Goal: Task Accomplishment & Management: Complete application form

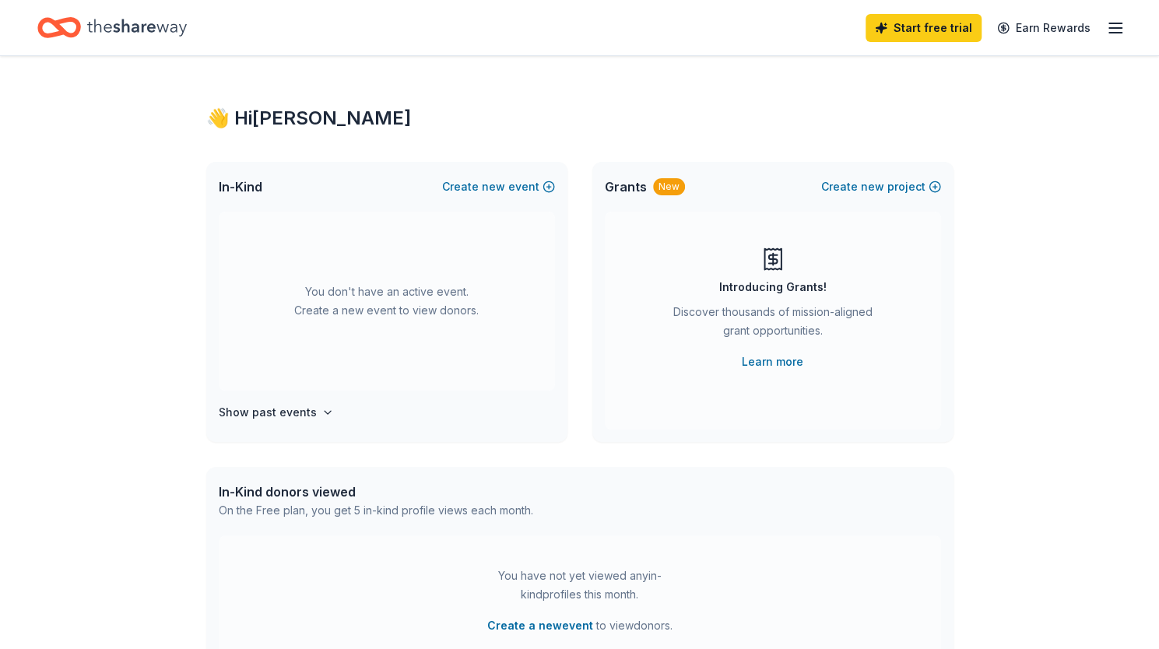
click at [1113, 28] on line "button" at bounding box center [1115, 28] width 12 height 0
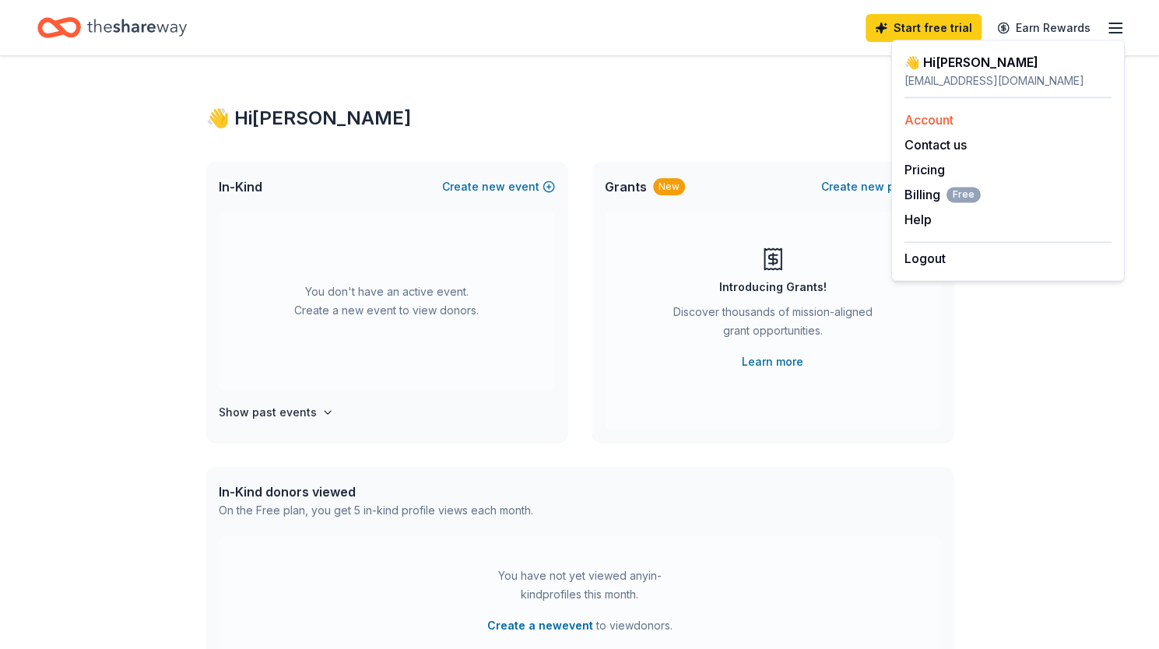
click at [932, 119] on link "Account" at bounding box center [929, 120] width 49 height 16
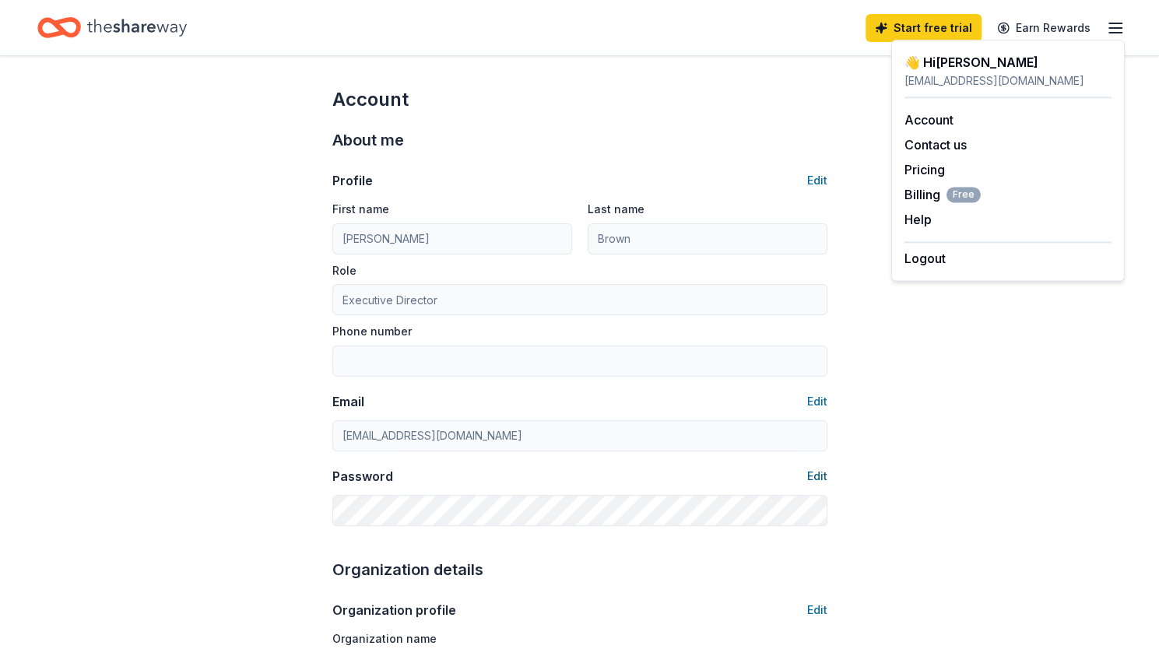
click at [823, 469] on button "Edit" at bounding box center [817, 476] width 20 height 19
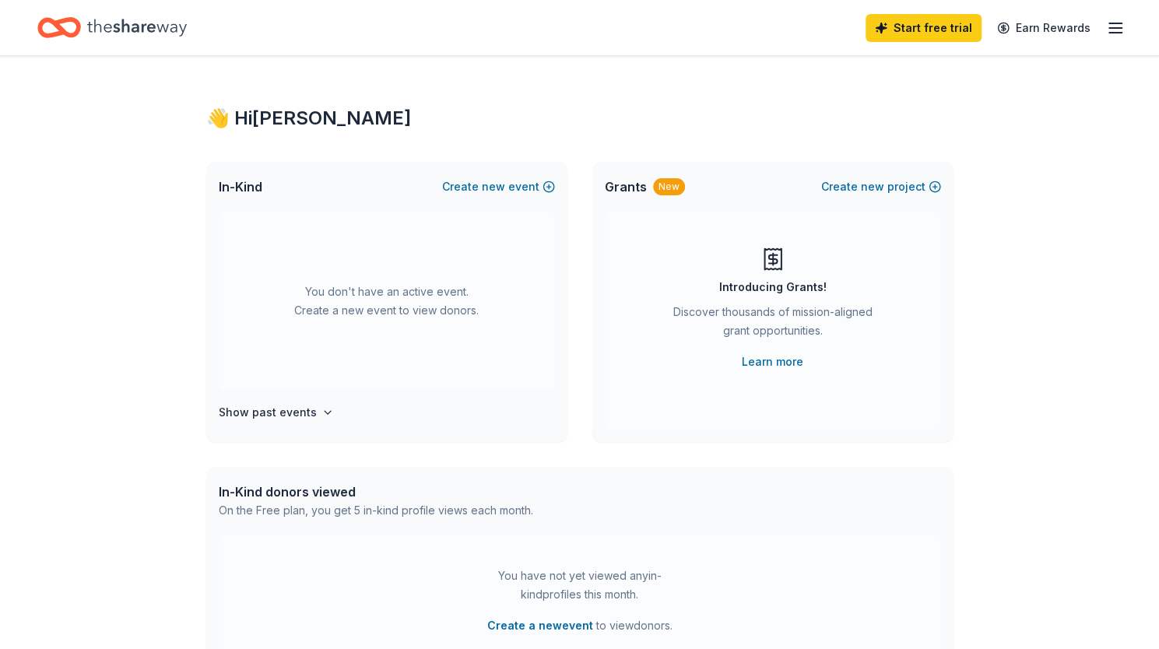
click at [1111, 24] on icon "button" at bounding box center [1115, 28] width 19 height 19
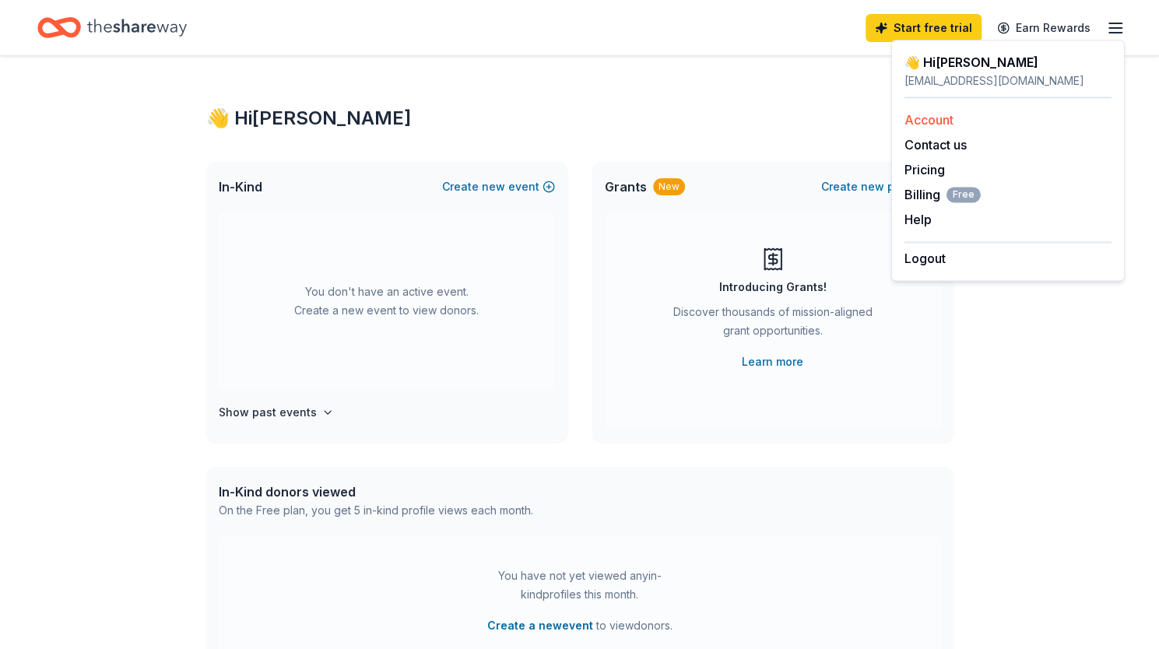
click at [933, 121] on link "Account" at bounding box center [929, 120] width 49 height 16
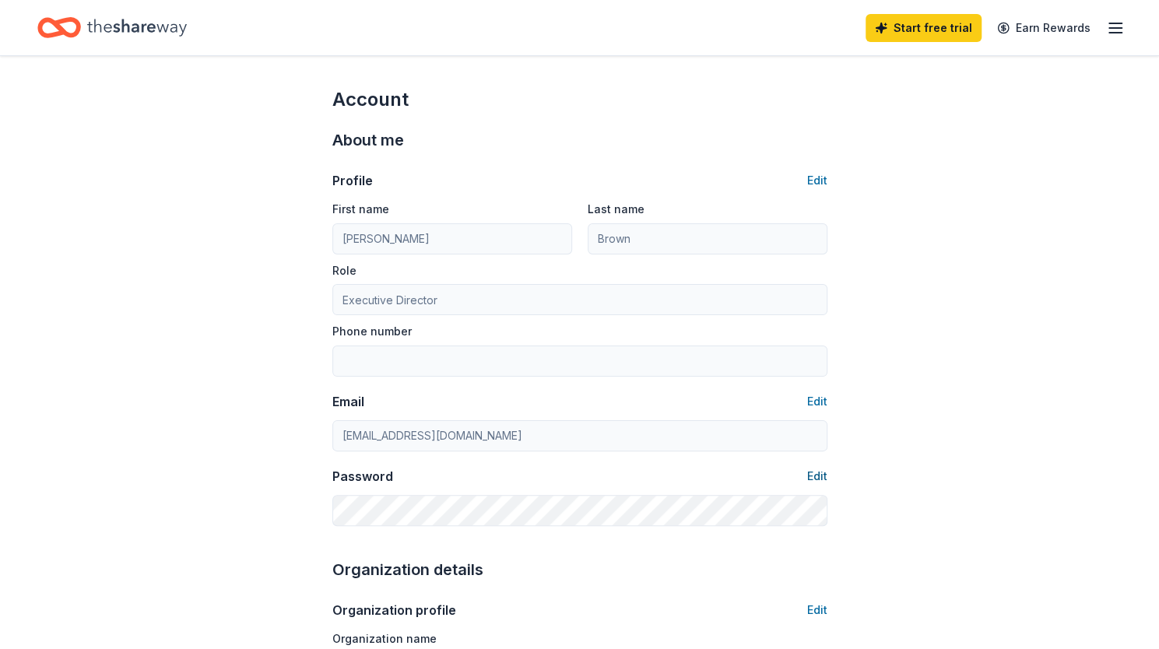
click at [824, 475] on button "Edit" at bounding box center [817, 476] width 20 height 19
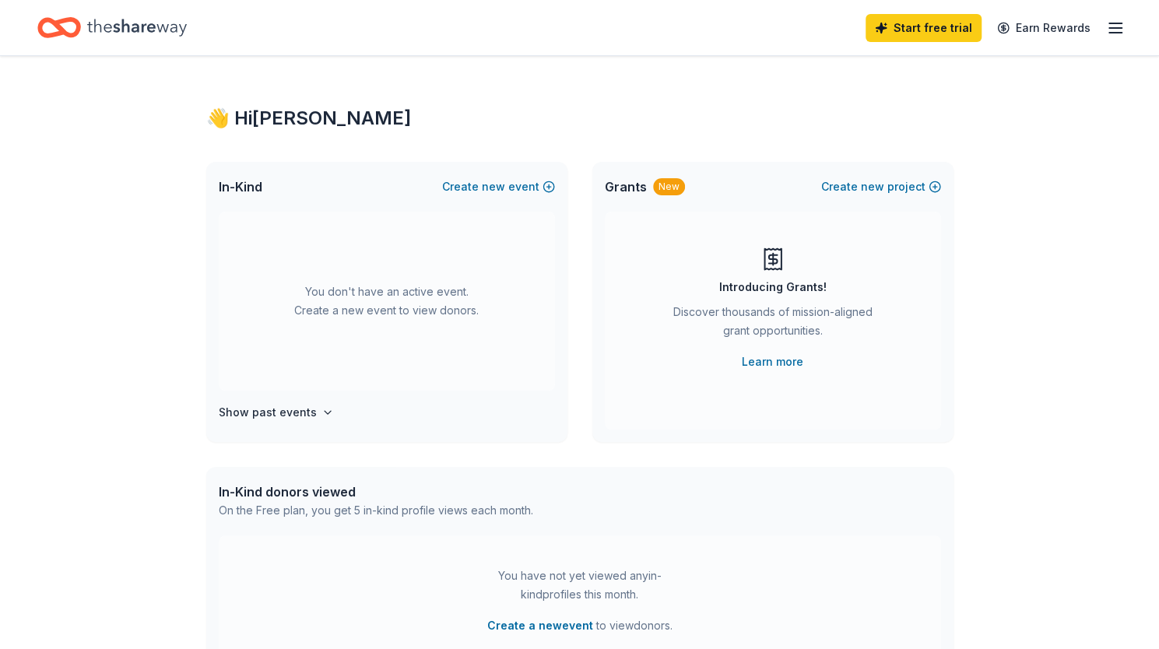
click at [1113, 28] on line "button" at bounding box center [1115, 28] width 12 height 0
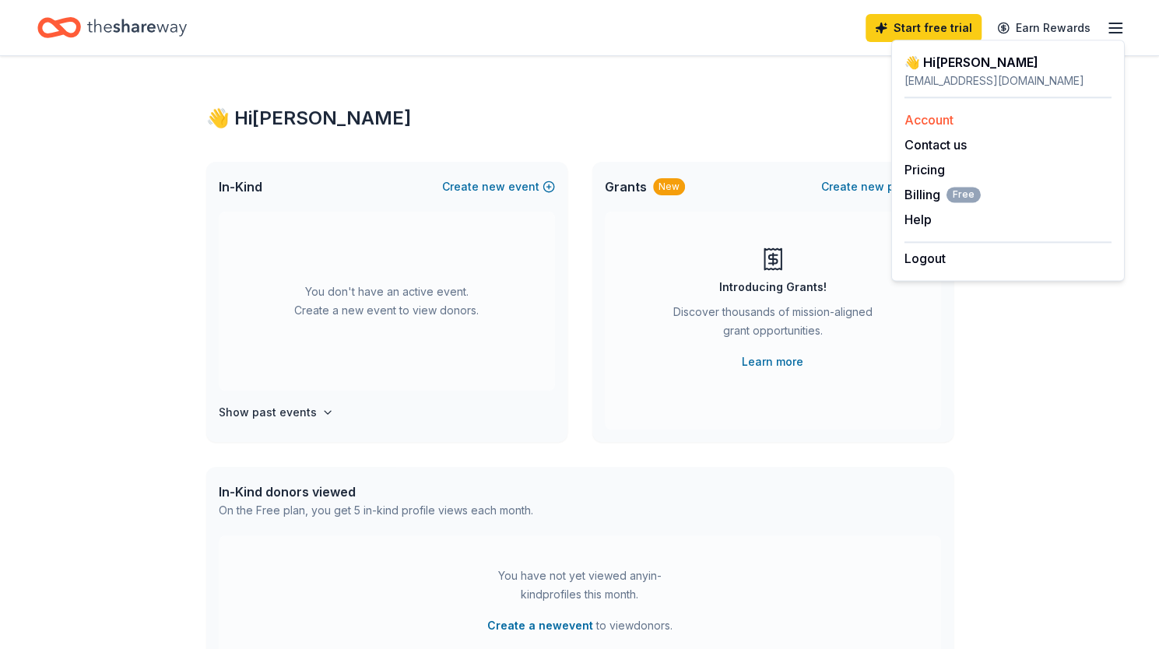
click at [934, 121] on link "Account" at bounding box center [929, 120] width 49 height 16
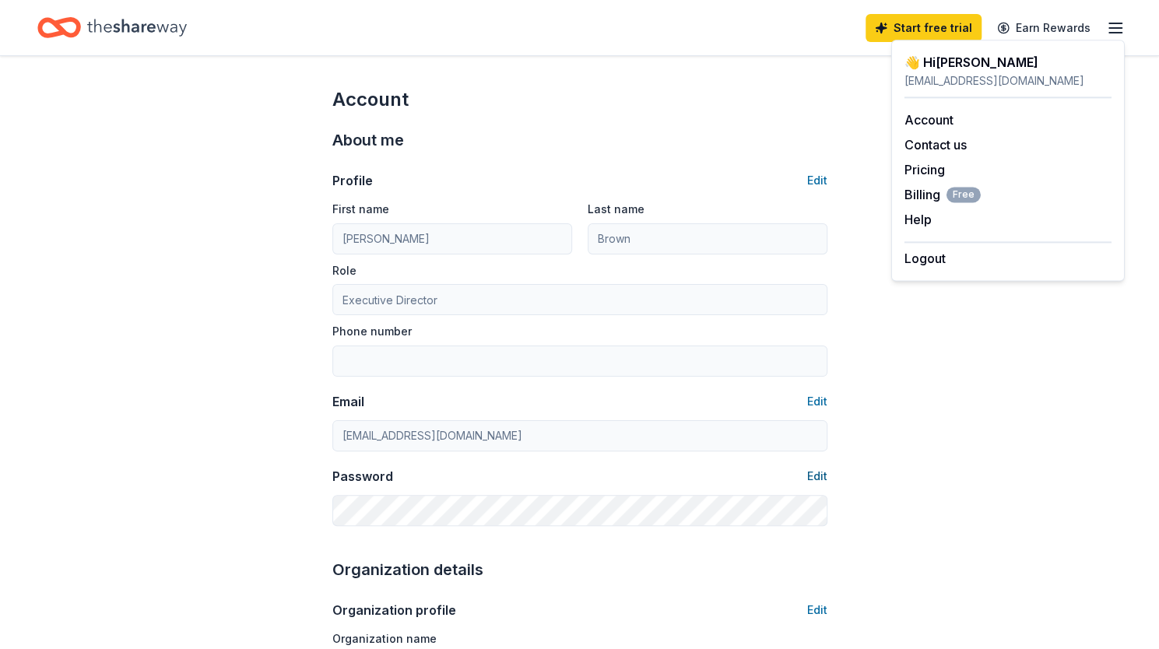
click at [817, 478] on button "Edit" at bounding box center [817, 476] width 20 height 19
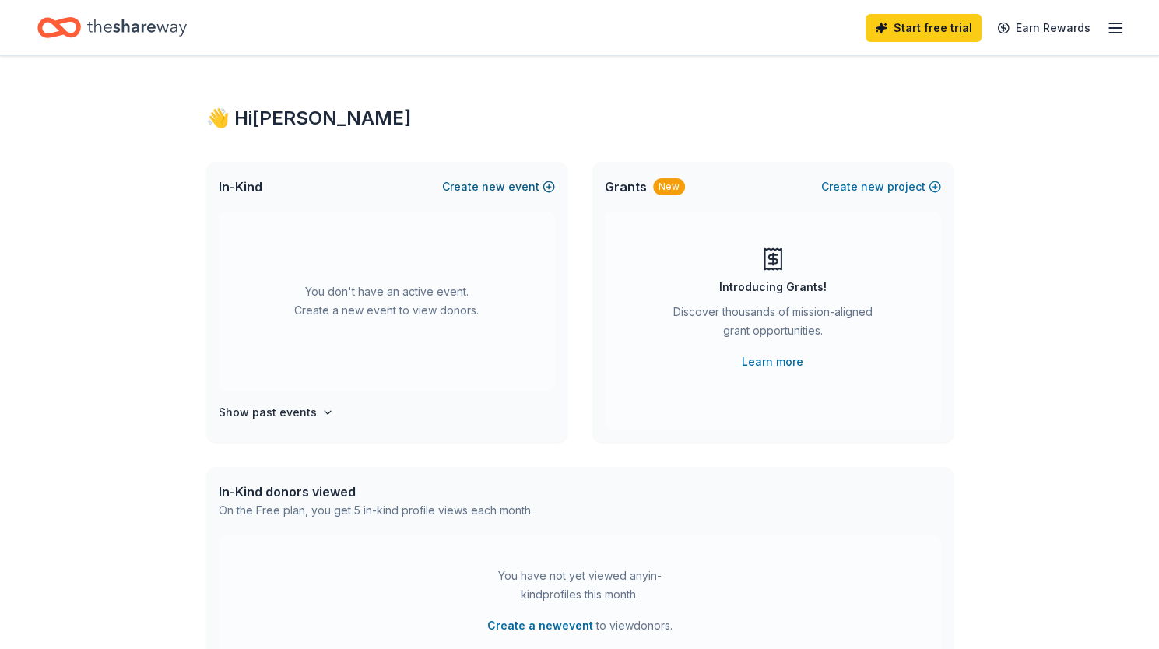
click at [502, 186] on span "new" at bounding box center [493, 187] width 23 height 19
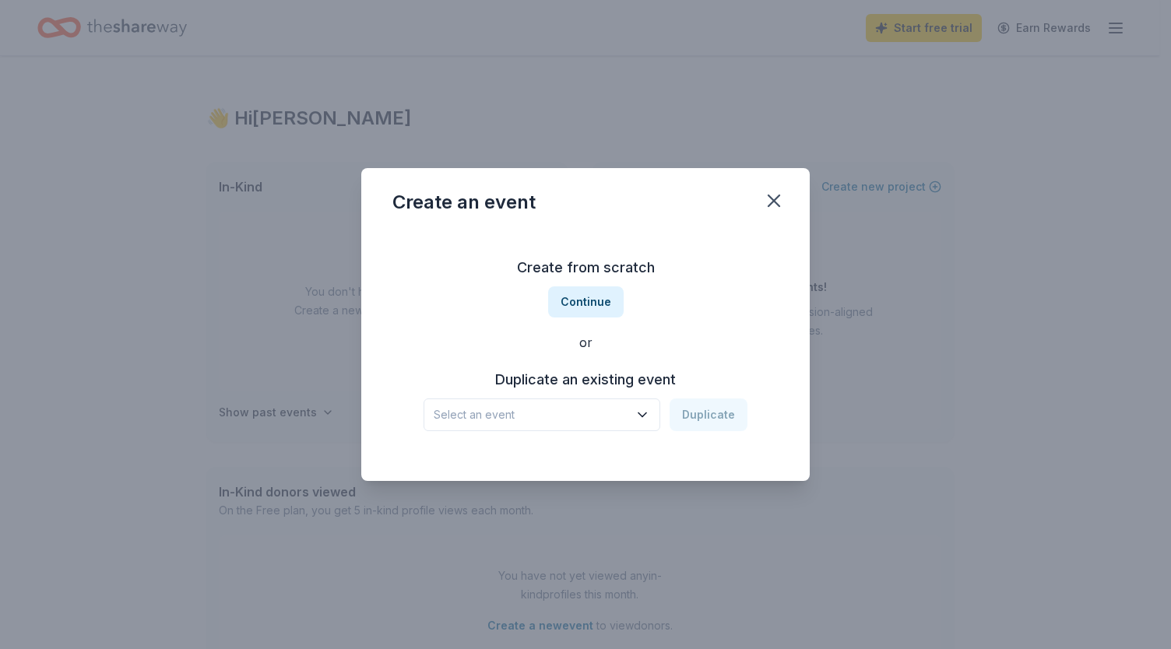
click at [645, 412] on icon "button" at bounding box center [642, 415] width 16 height 16
click at [564, 464] on div "Big Hearts = Great Starts" at bounding box center [507, 457] width 134 height 19
click at [713, 411] on button "Duplicate" at bounding box center [709, 415] width 78 height 33
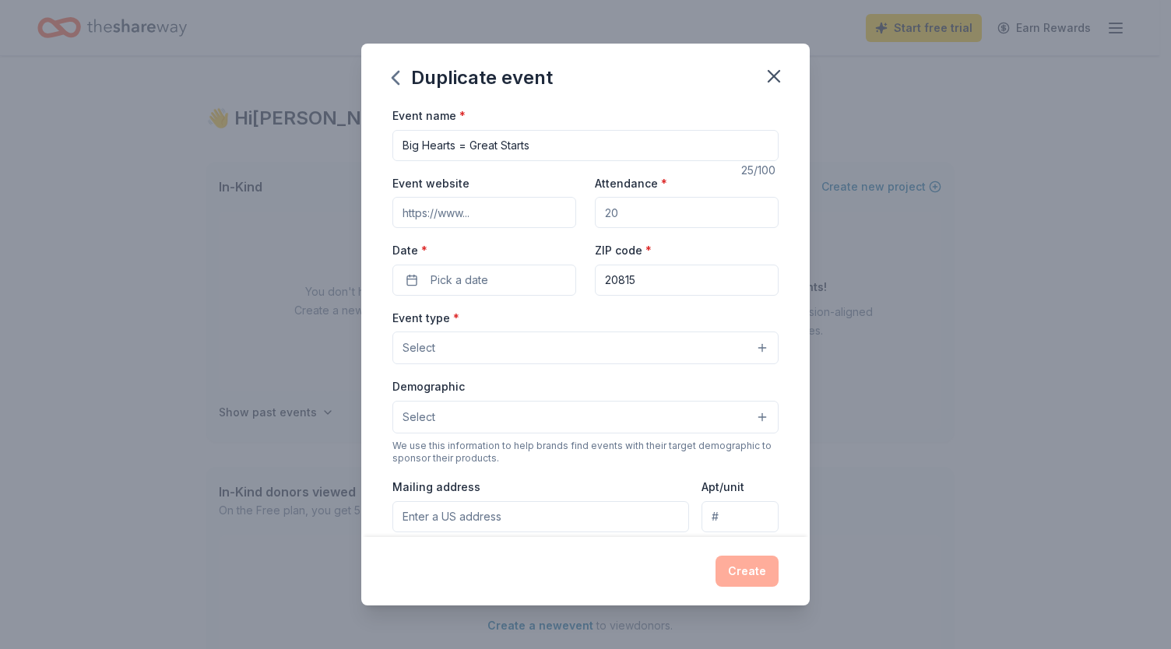
click at [500, 206] on input "Event website" at bounding box center [484, 212] width 184 height 31
click at [640, 209] on input "Attendance *" at bounding box center [687, 212] width 184 height 31
type input "75"
click at [495, 272] on button "Pick a date" at bounding box center [484, 280] width 184 height 31
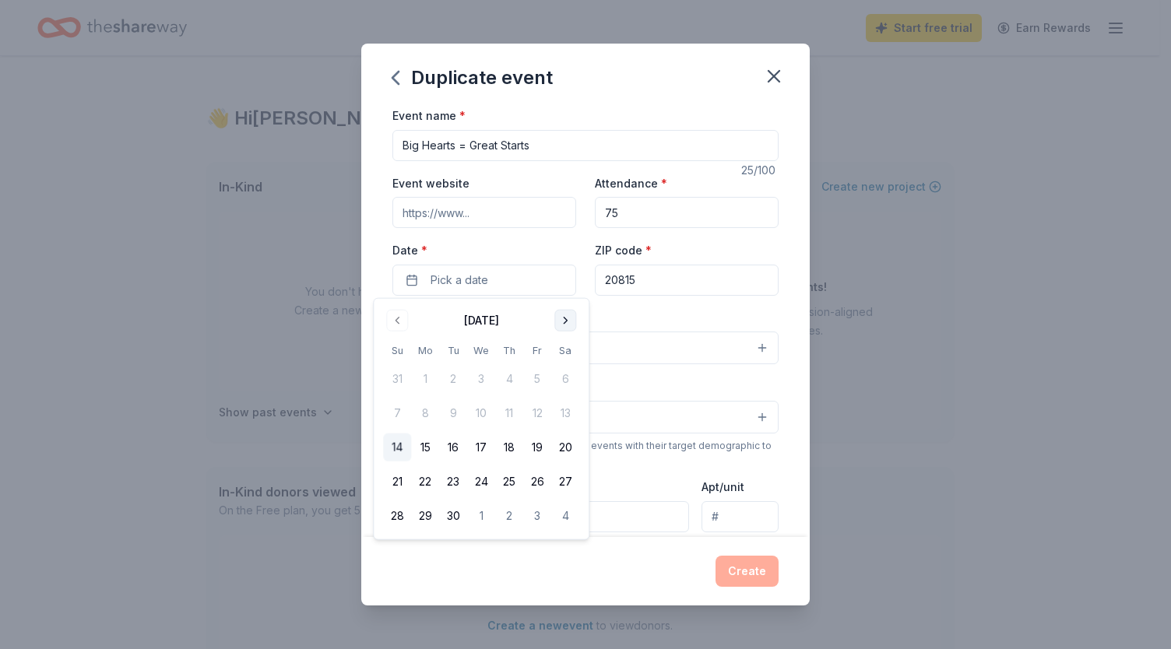
click at [569, 320] on button "Go to next month" at bounding box center [565, 321] width 22 height 22
click at [513, 411] on button "6" at bounding box center [509, 413] width 28 height 28
click at [679, 287] on input "20815" at bounding box center [687, 280] width 184 height 31
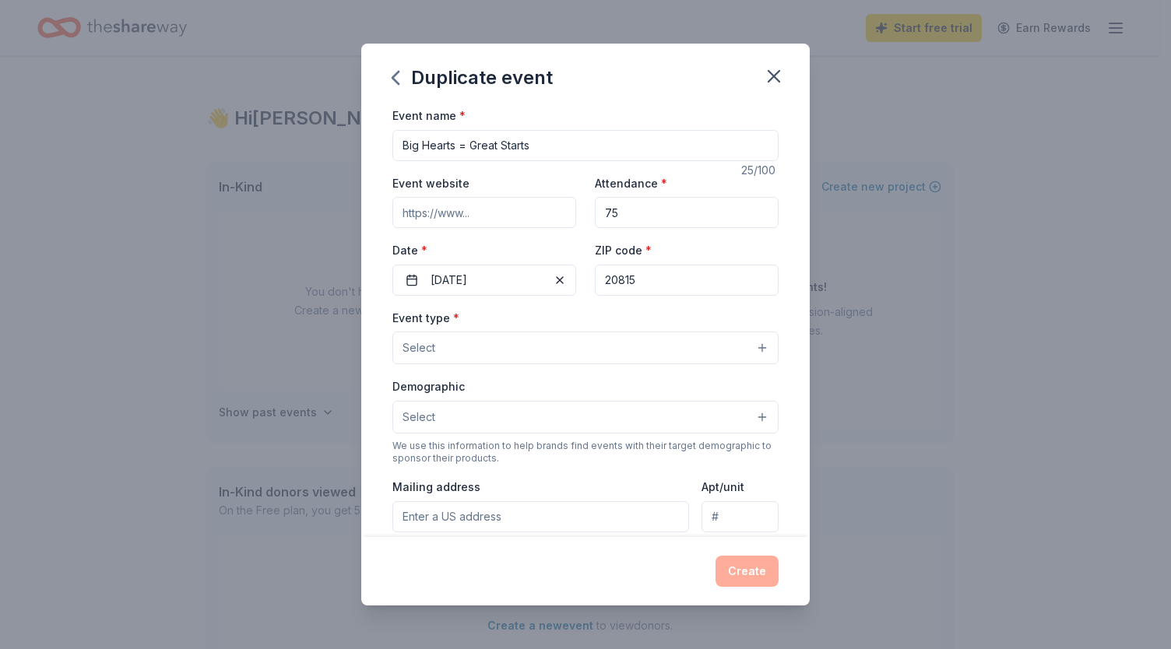
click at [483, 345] on button "Select" at bounding box center [585, 348] width 386 height 33
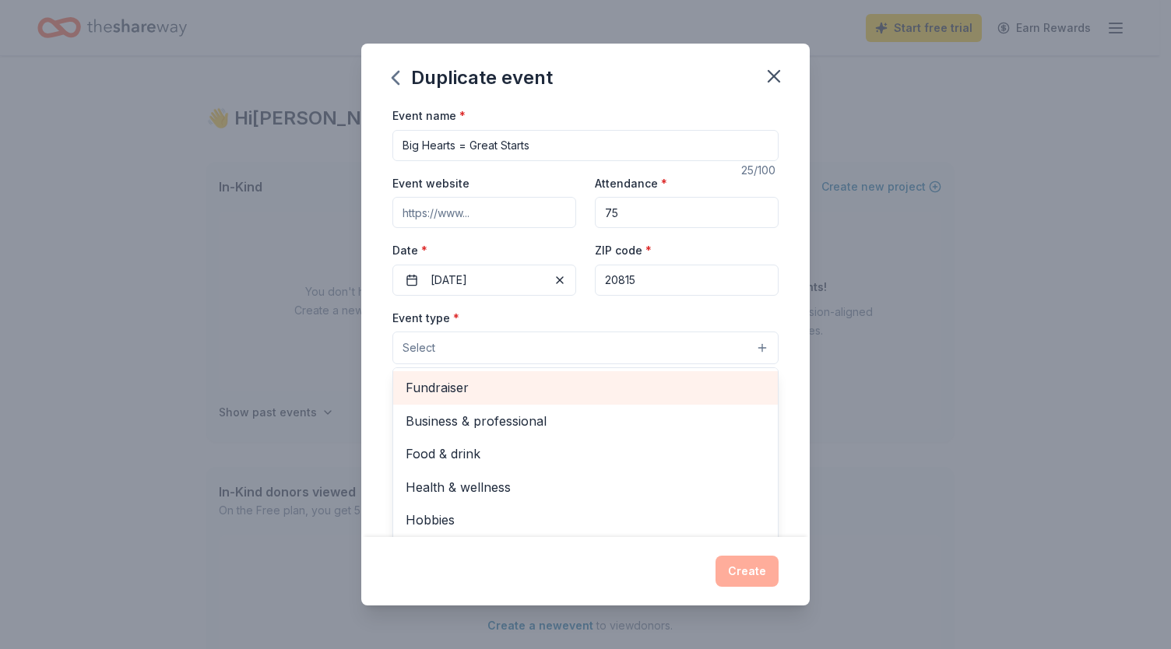
click at [453, 387] on span "Fundraiser" at bounding box center [586, 388] width 360 height 20
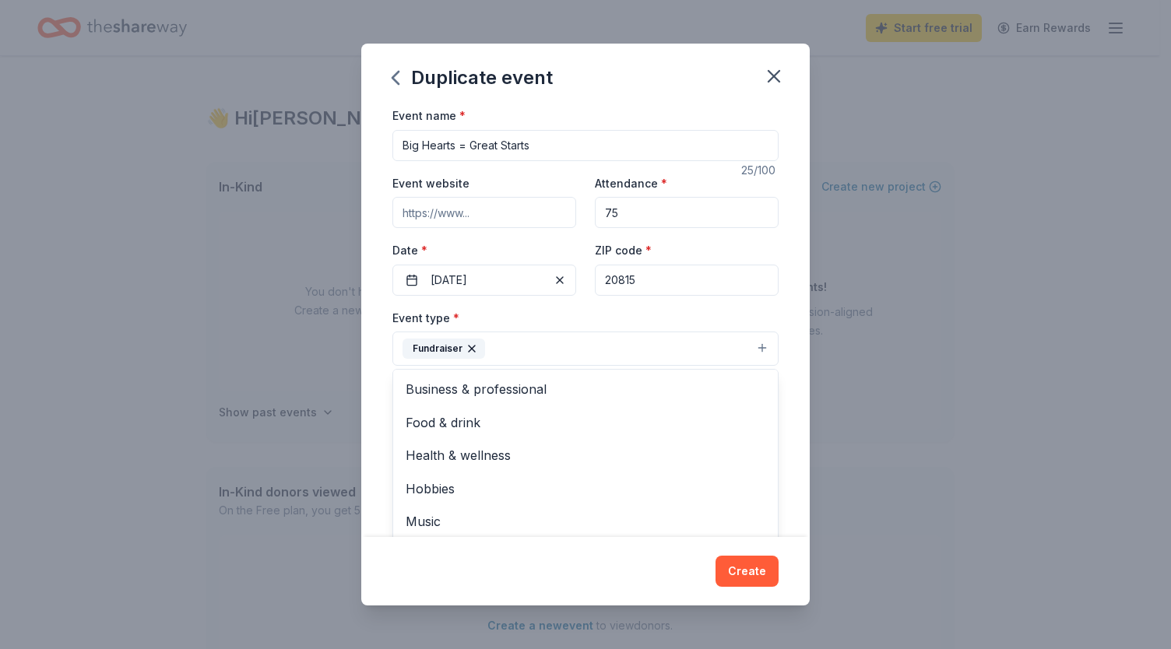
click at [782, 434] on div "Event name * Big Hearts = Great Starts 25 /100 Event website Attendance * 75 Da…" at bounding box center [585, 321] width 448 height 431
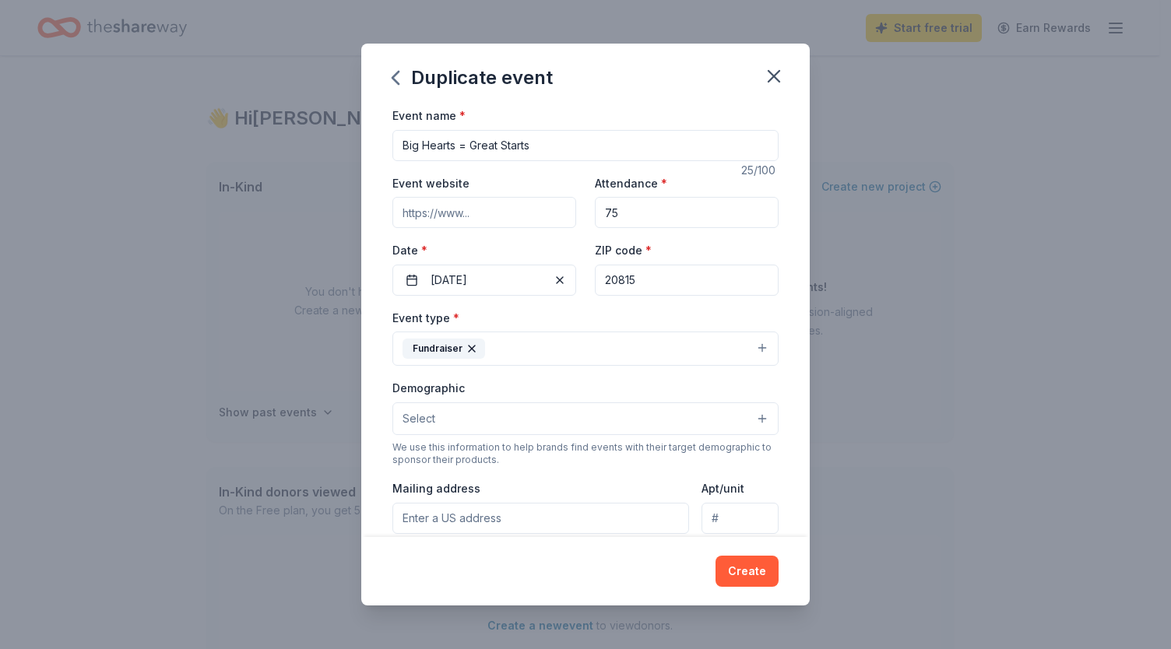
click at [508, 418] on button "Select" at bounding box center [585, 418] width 386 height 33
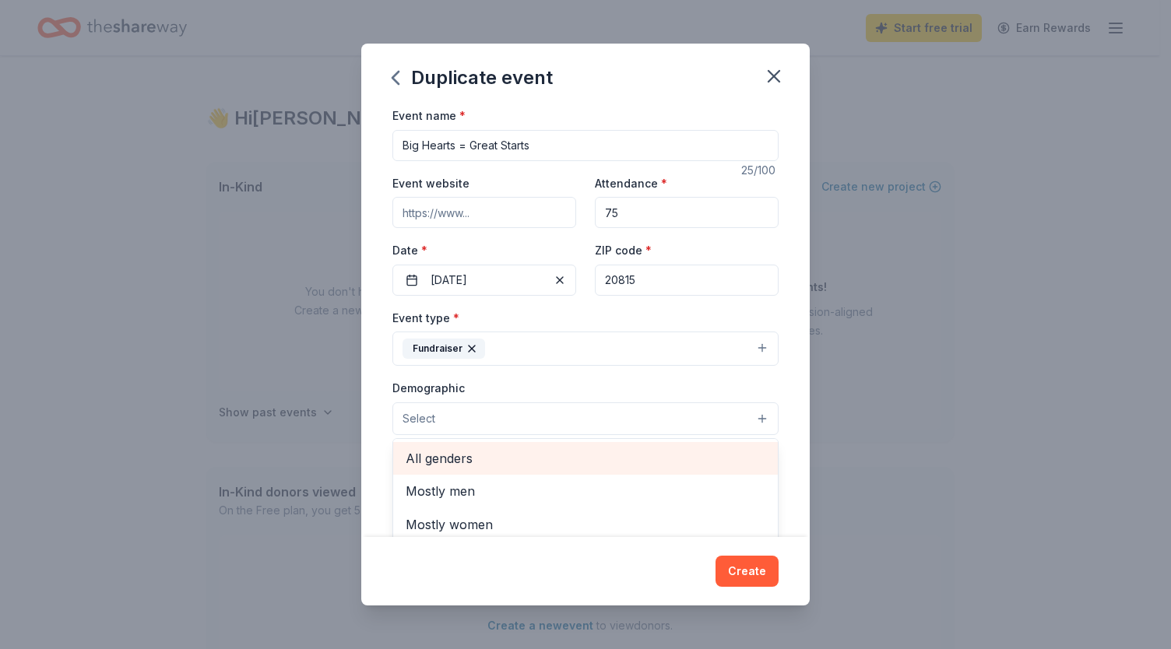
click at [450, 461] on span "All genders" at bounding box center [586, 458] width 360 height 20
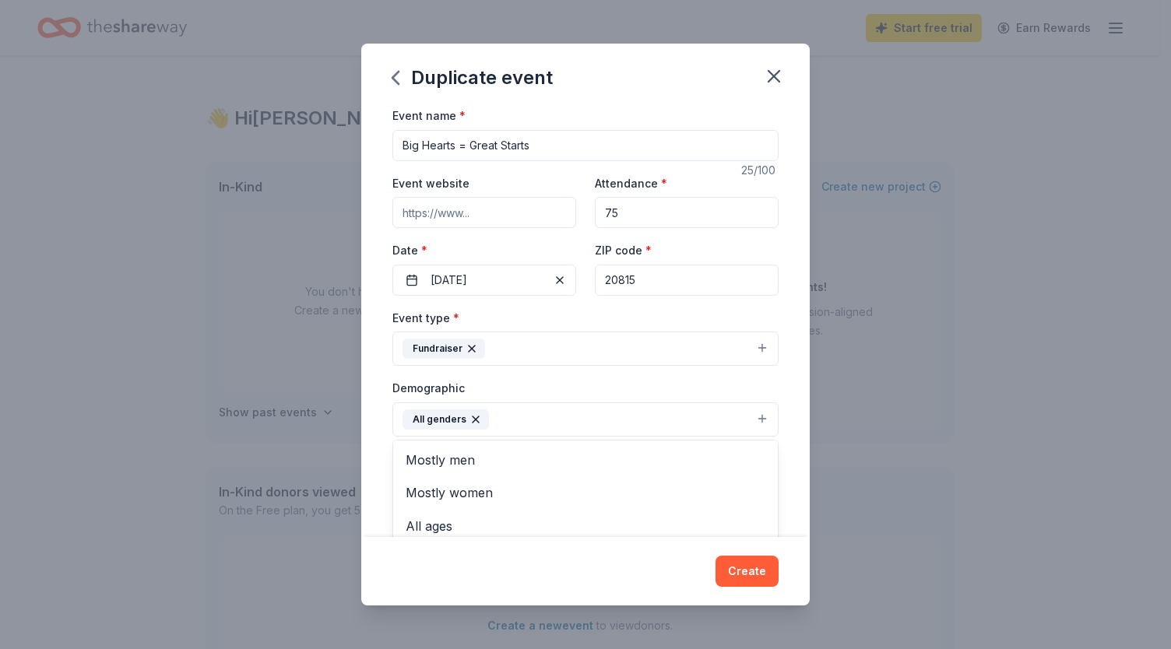
click at [782, 419] on div "Event name * Big Hearts = Great Starts 25 /100 Event website Attendance * 75 Da…" at bounding box center [585, 321] width 448 height 431
click at [448, 517] on input "Mailing address" at bounding box center [540, 519] width 297 height 31
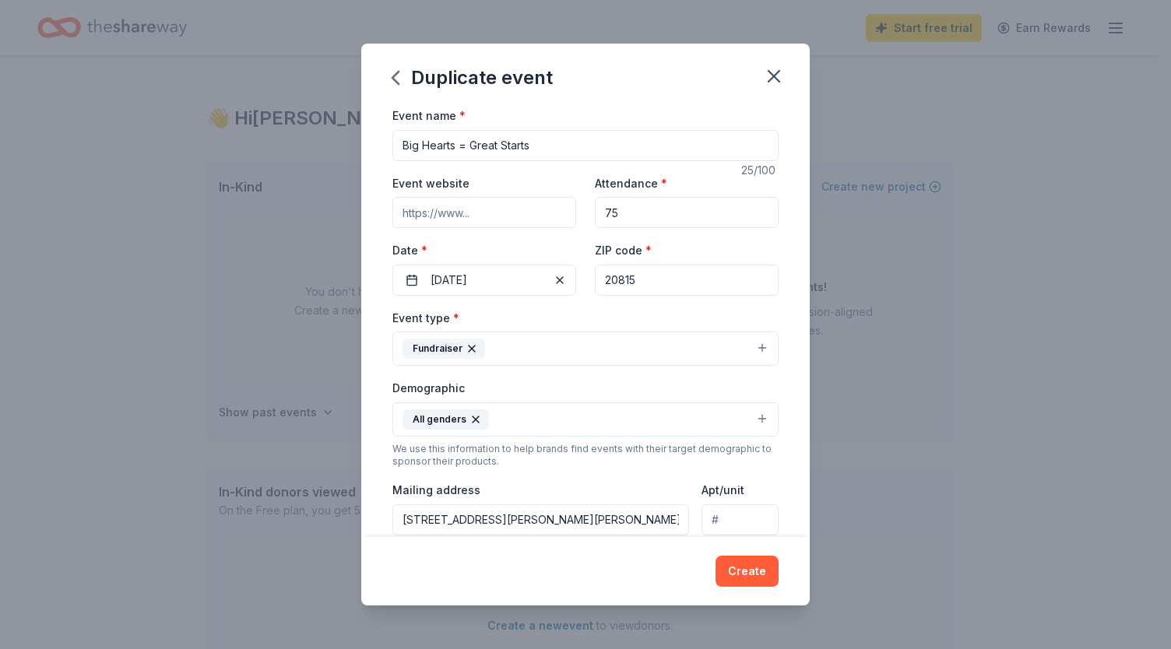
type input "3404 Taylor Street, Chevy Chase, MD, 20815"
click at [756, 568] on button "Create" at bounding box center [746, 571] width 63 height 31
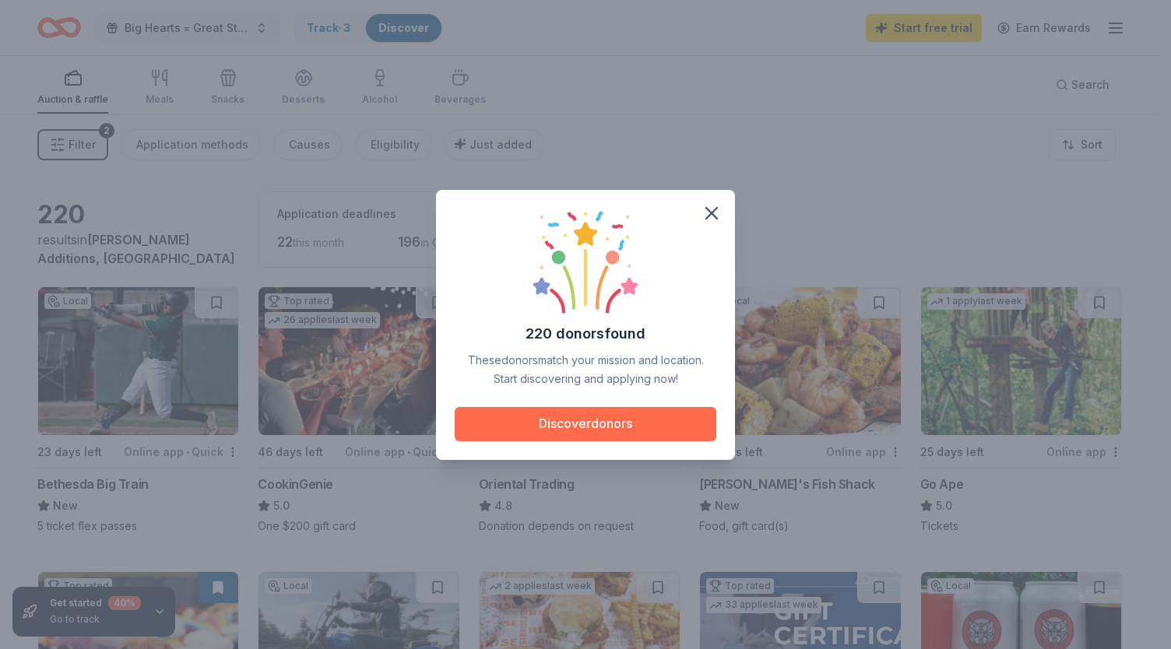
click at [588, 428] on button "Discover donors" at bounding box center [586, 424] width 262 height 34
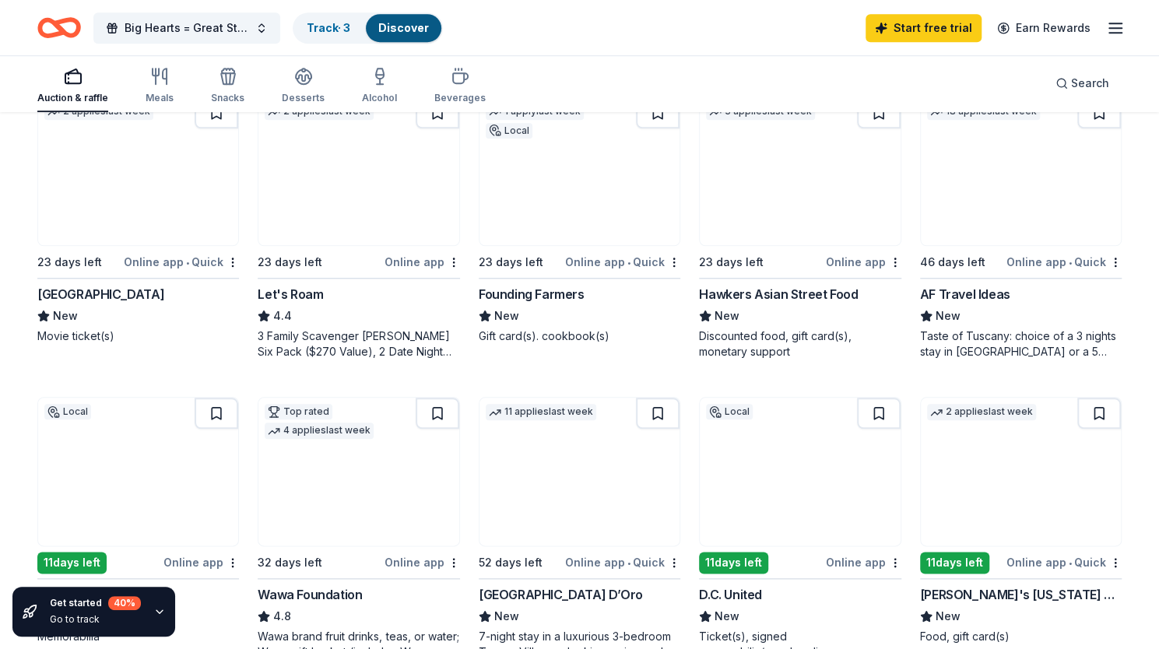
scroll to position [796, 0]
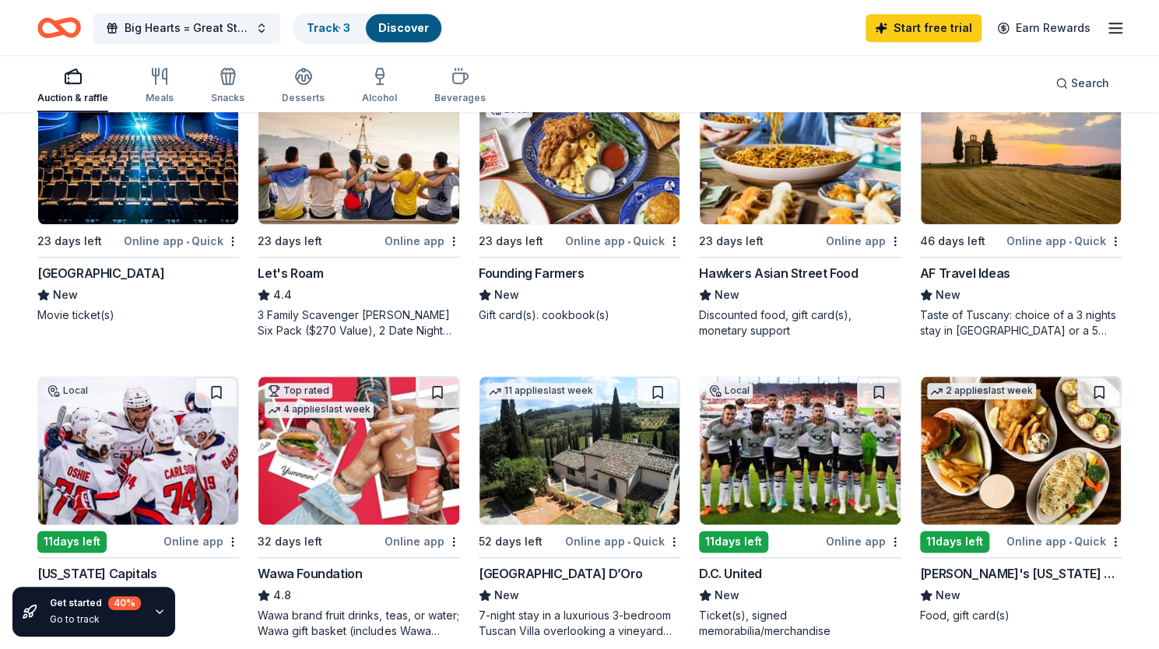
click at [553, 265] on div "Founding Farmers" at bounding box center [532, 273] width 106 height 19
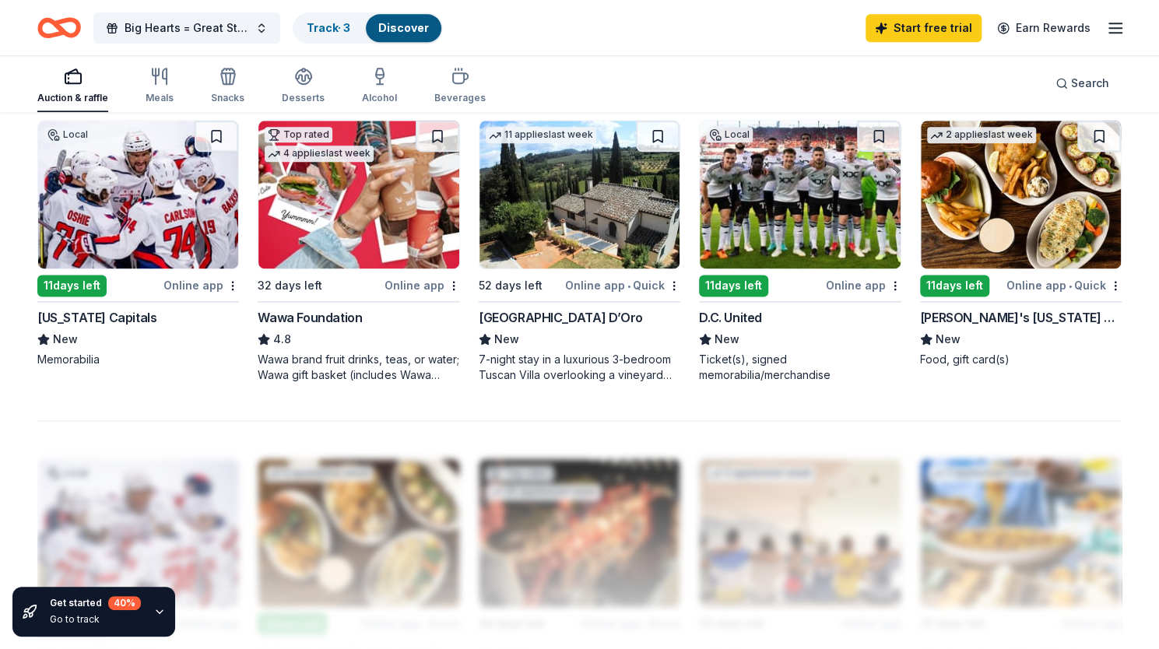
scroll to position [1035, 0]
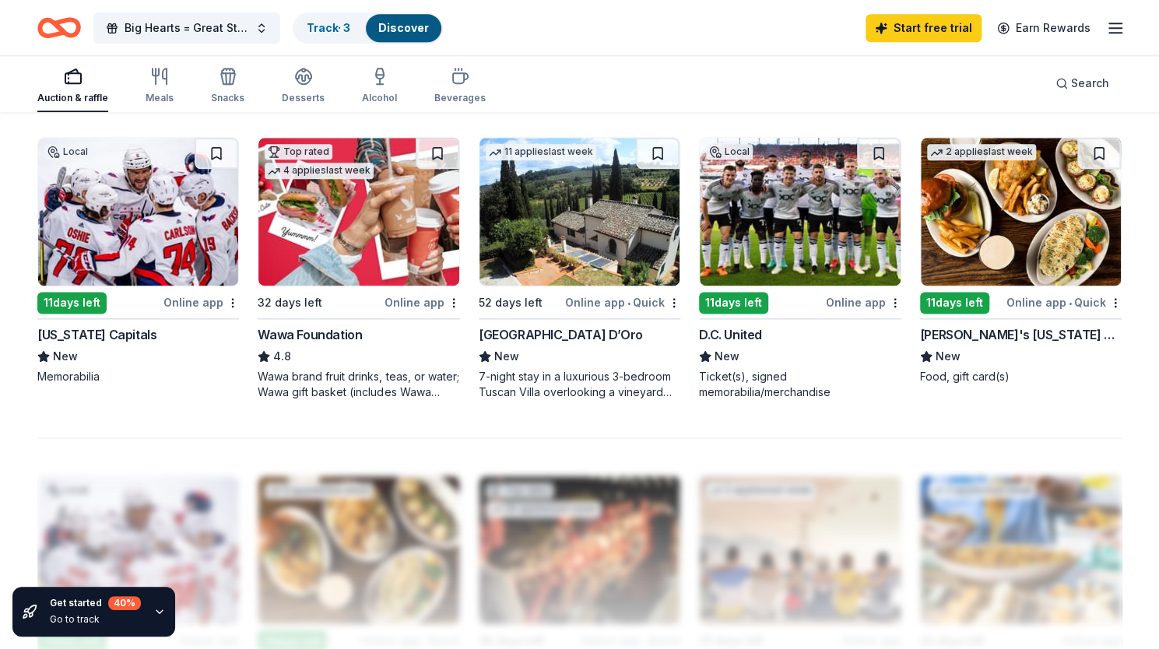
click at [979, 251] on img at bounding box center [1021, 212] width 200 height 148
click at [742, 325] on div "D.C. United" at bounding box center [730, 334] width 63 height 19
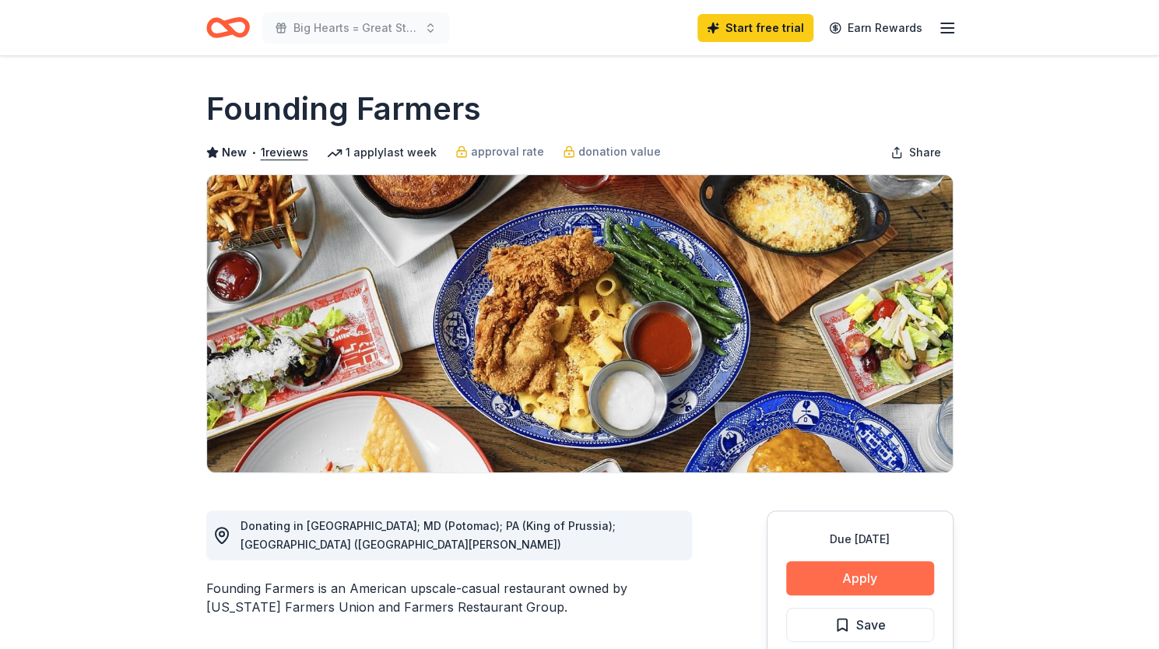
click at [864, 585] on button "Apply" at bounding box center [860, 578] width 148 height 34
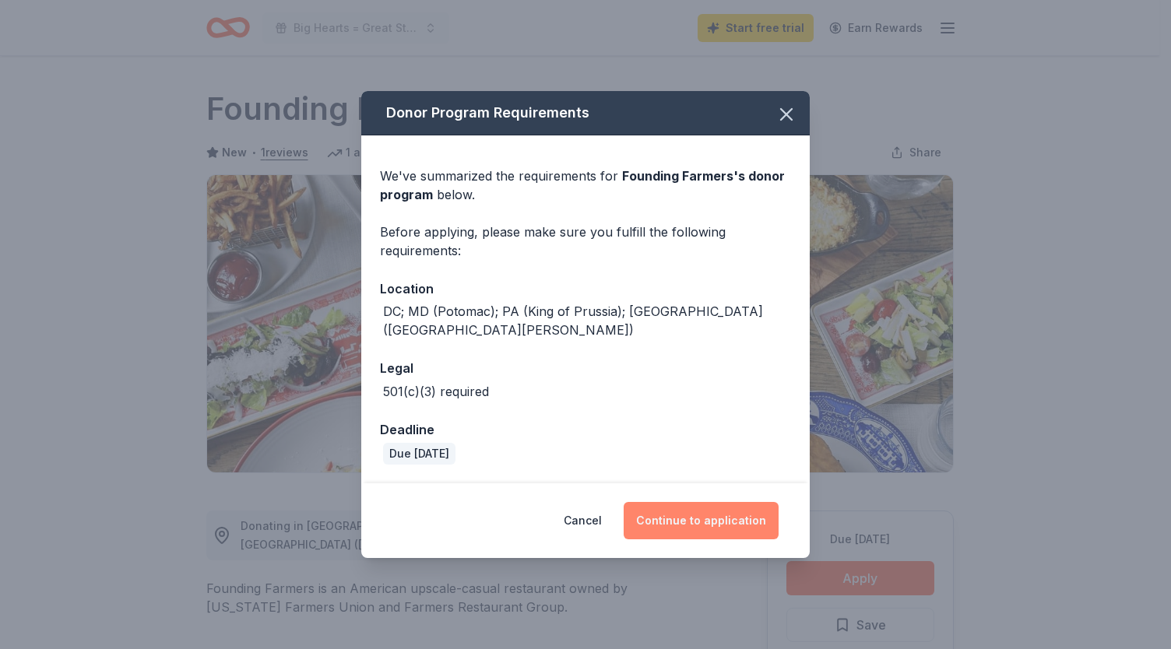
click at [701, 509] on button "Continue to application" at bounding box center [701, 520] width 155 height 37
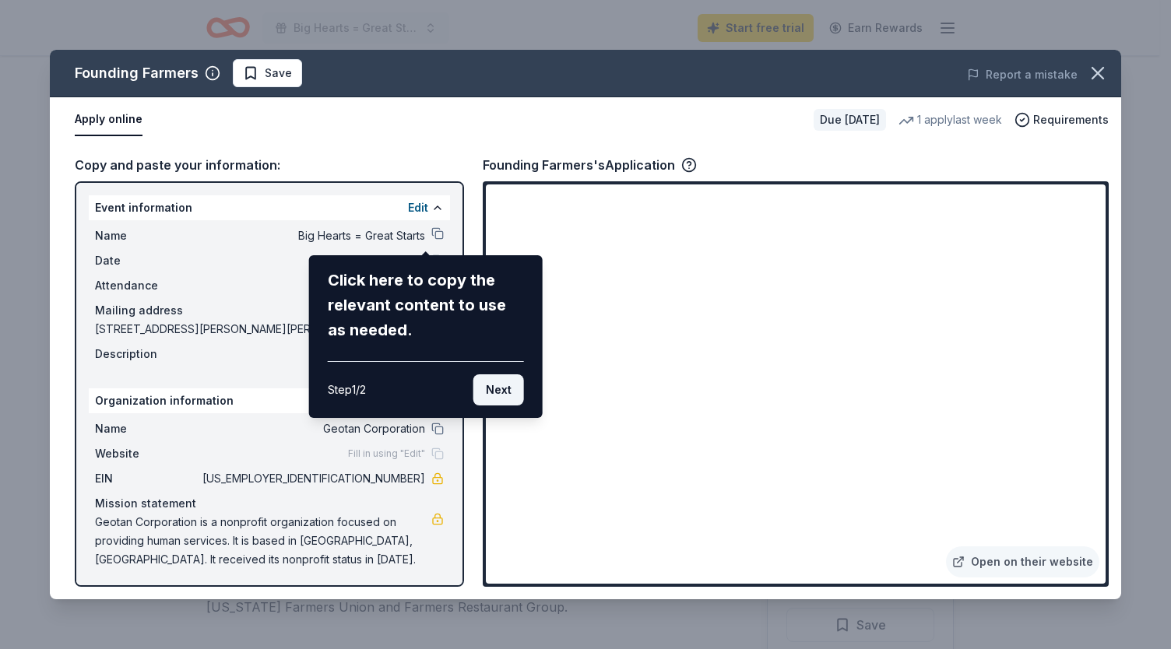
click at [493, 390] on button "Next" at bounding box center [498, 389] width 51 height 31
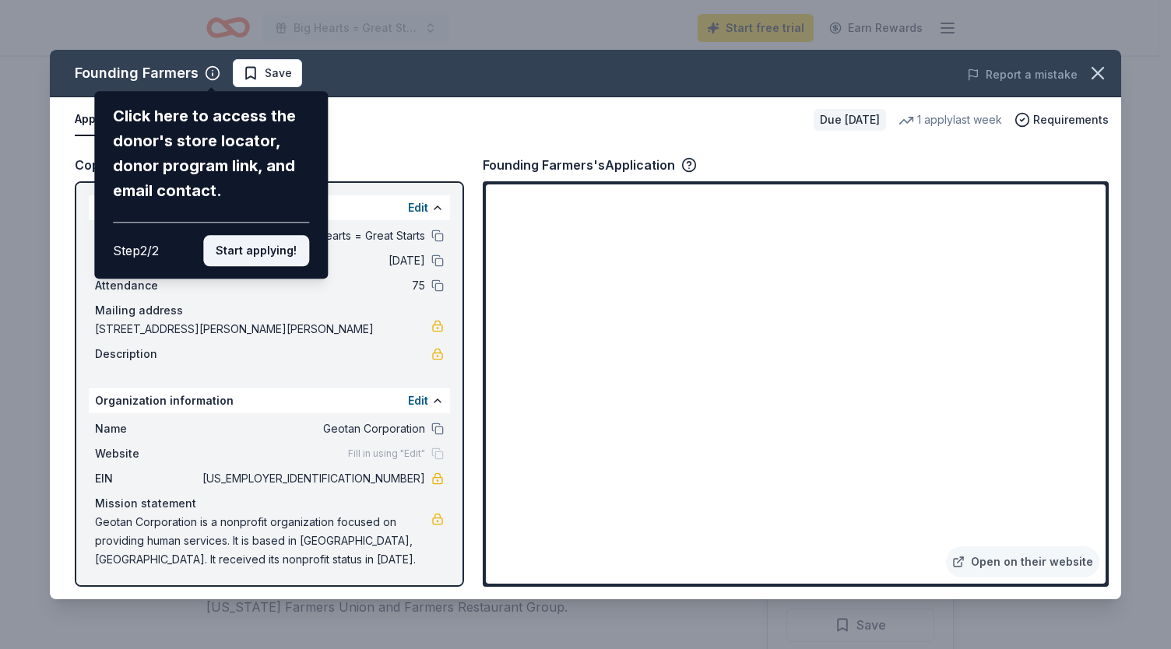
click at [258, 251] on button "Start applying!" at bounding box center [256, 250] width 106 height 31
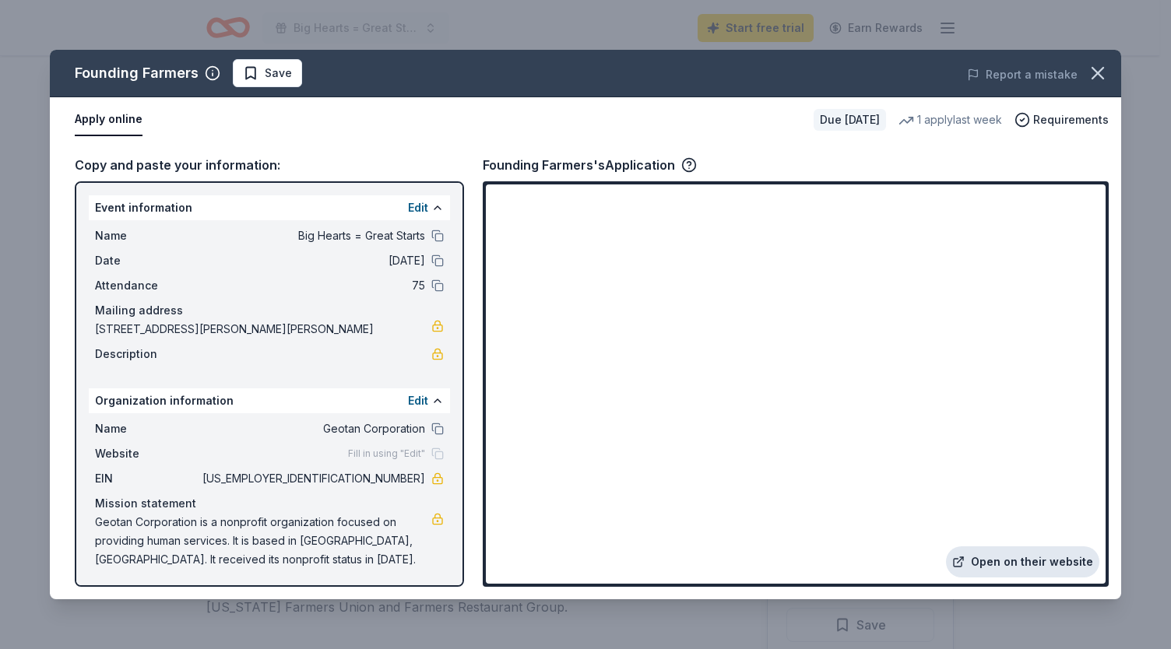
click at [1030, 556] on link "Open on their website" at bounding box center [1022, 562] width 153 height 31
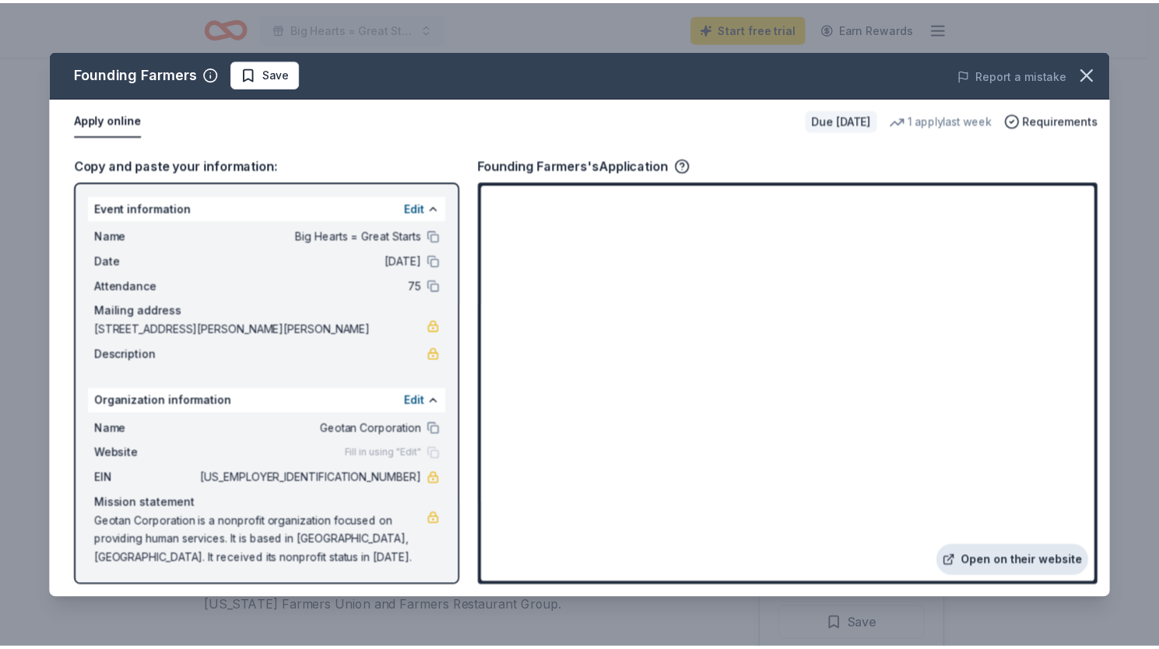
scroll to position [2, 0]
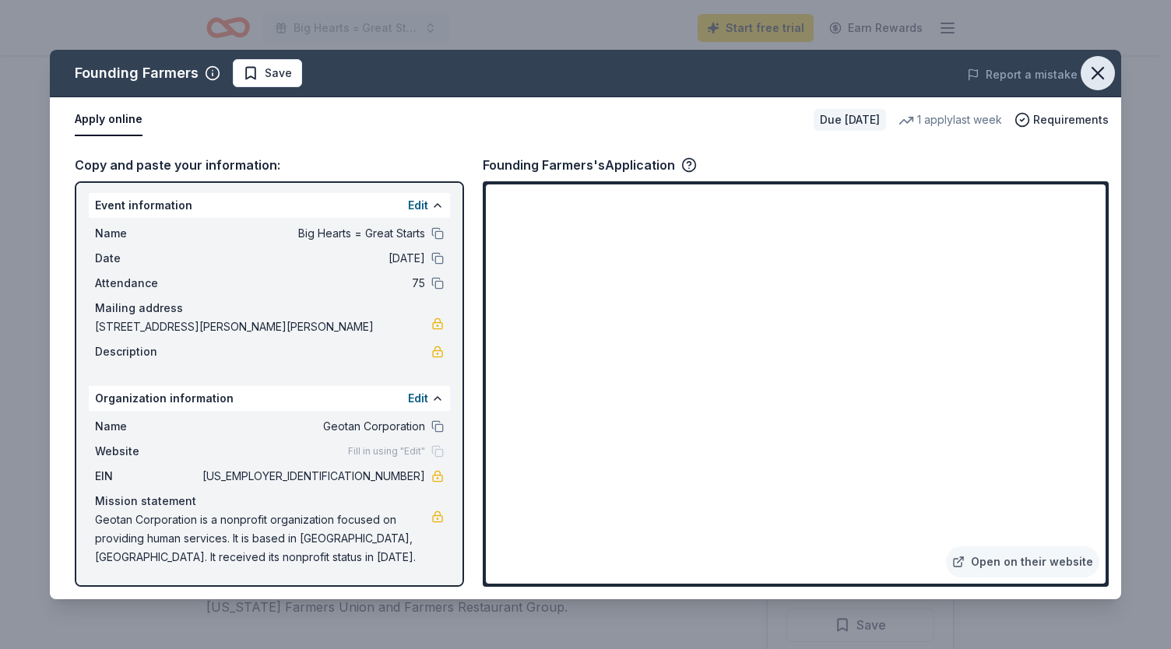
click at [1109, 65] on button "button" at bounding box center [1098, 73] width 34 height 34
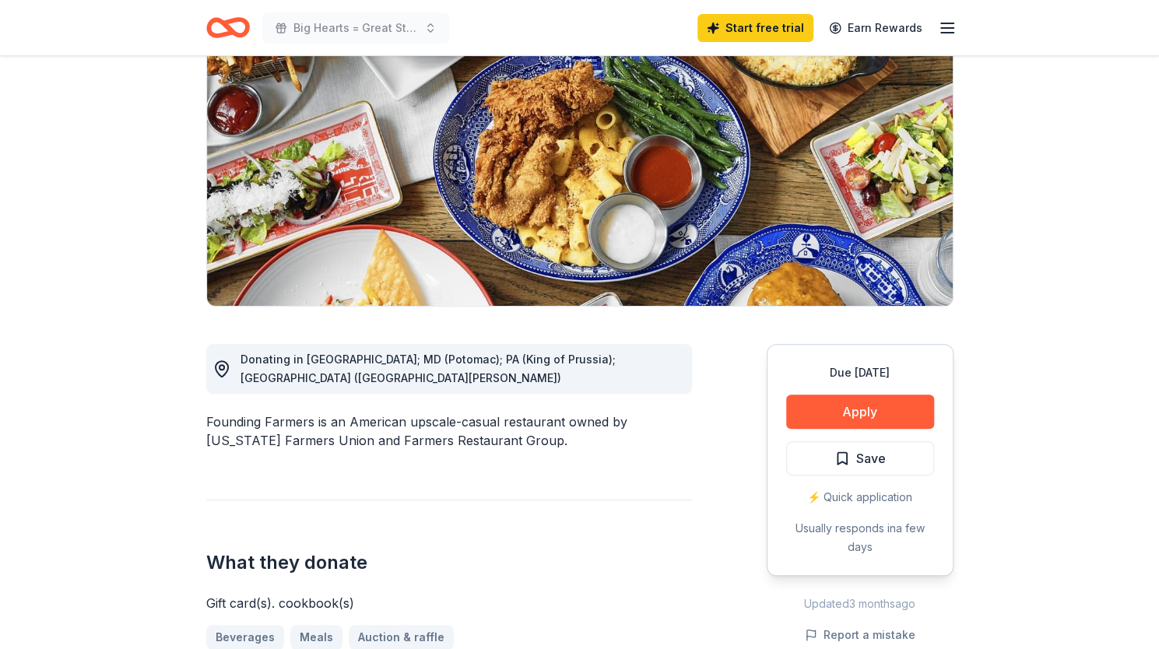
scroll to position [0, 0]
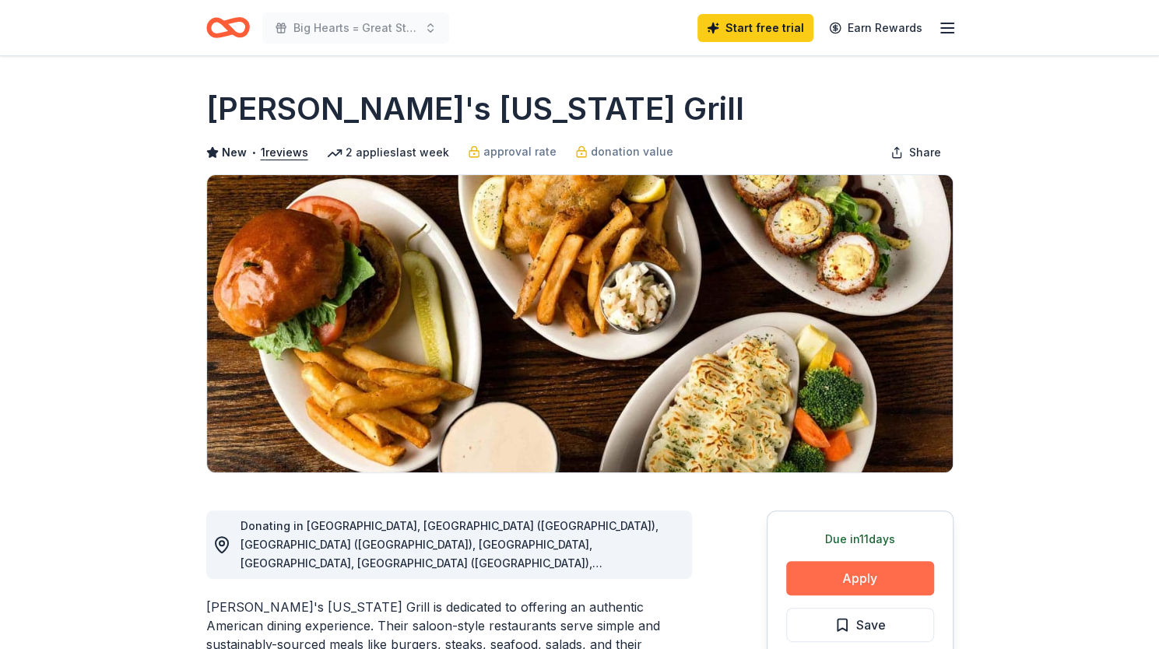
click at [846, 576] on button "Apply" at bounding box center [860, 578] width 148 height 34
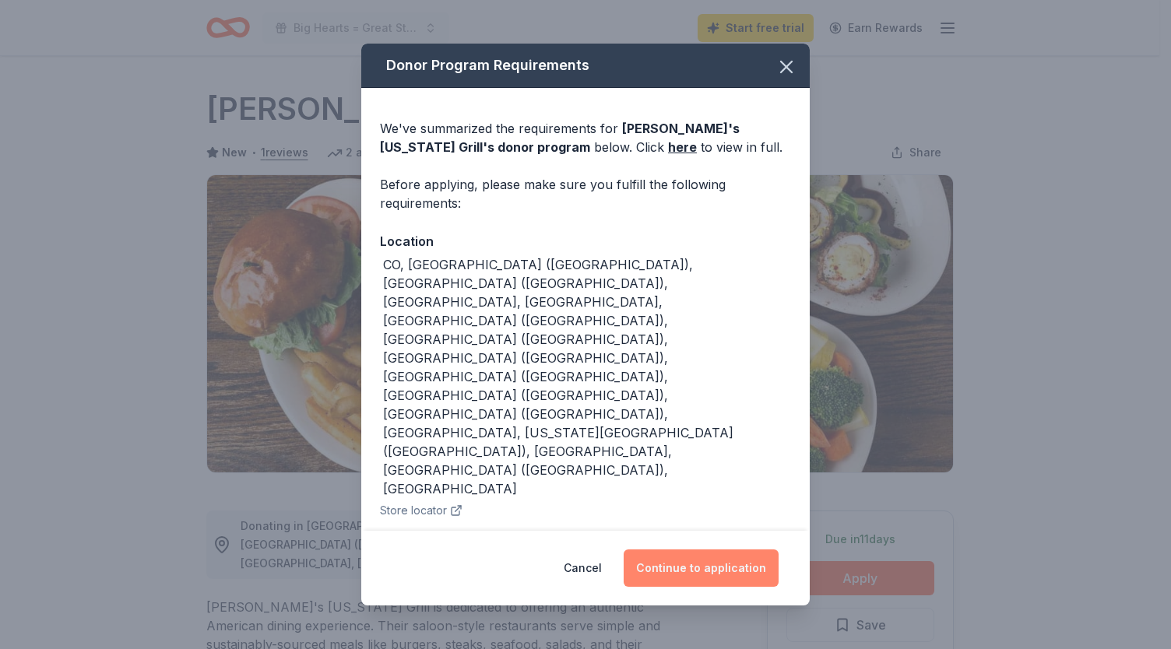
click at [694, 550] on button "Continue to application" at bounding box center [701, 568] width 155 height 37
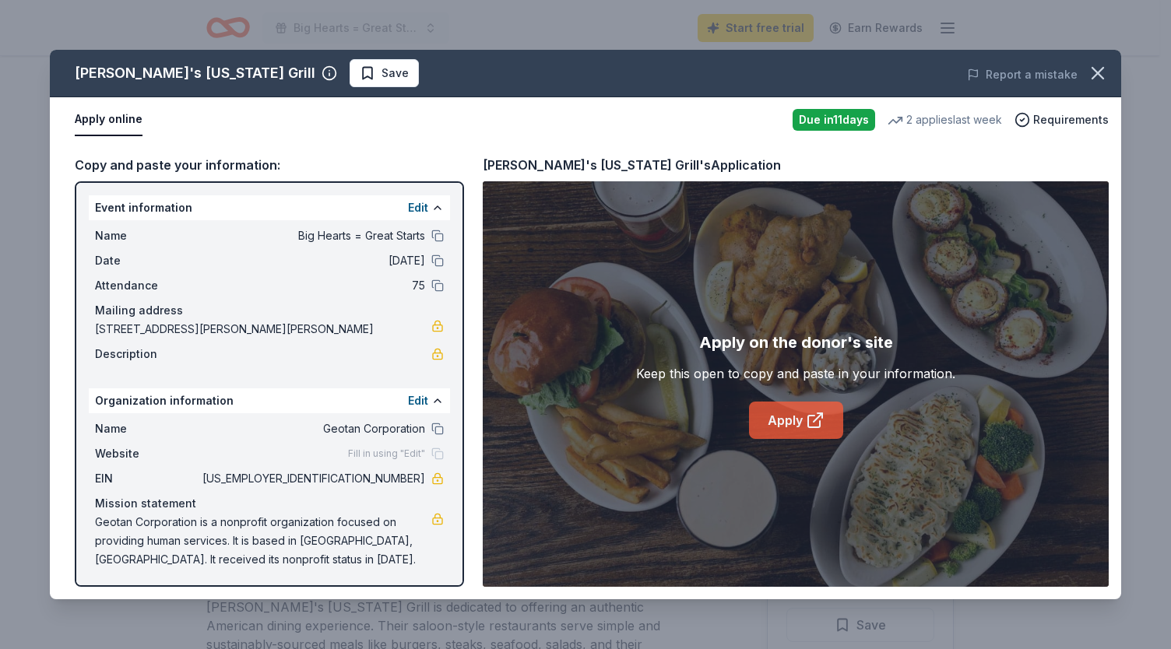
click at [810, 438] on link "Apply" at bounding box center [796, 420] width 94 height 37
click at [1091, 69] on icon "button" at bounding box center [1098, 73] width 22 height 22
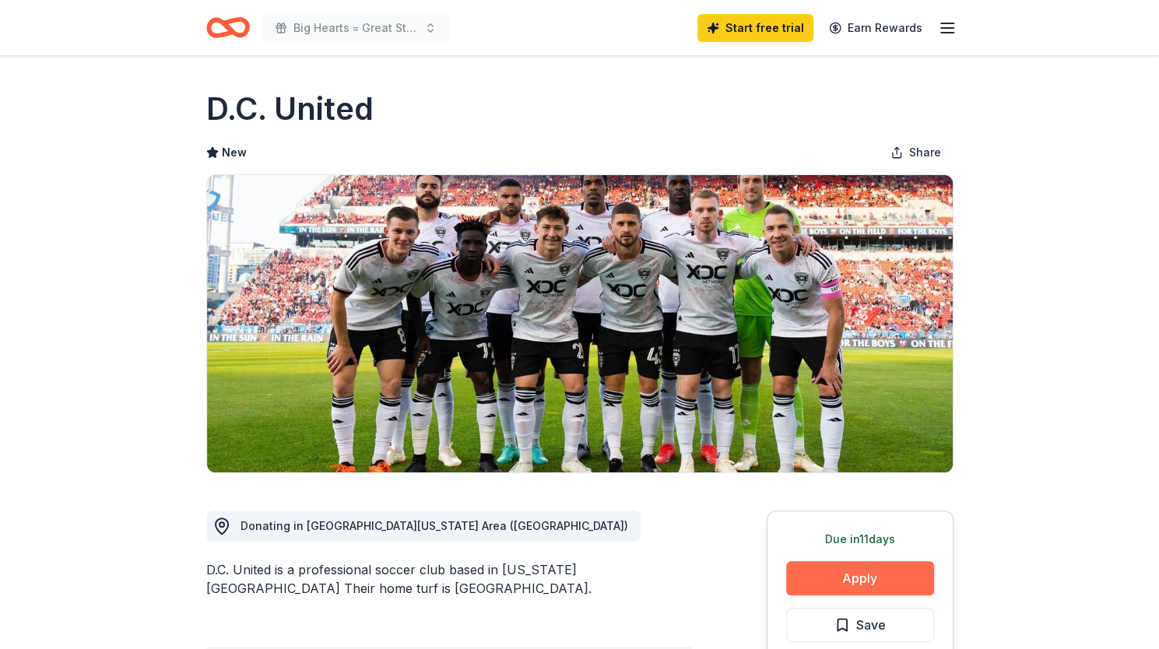
click at [856, 584] on button "Apply" at bounding box center [860, 578] width 148 height 34
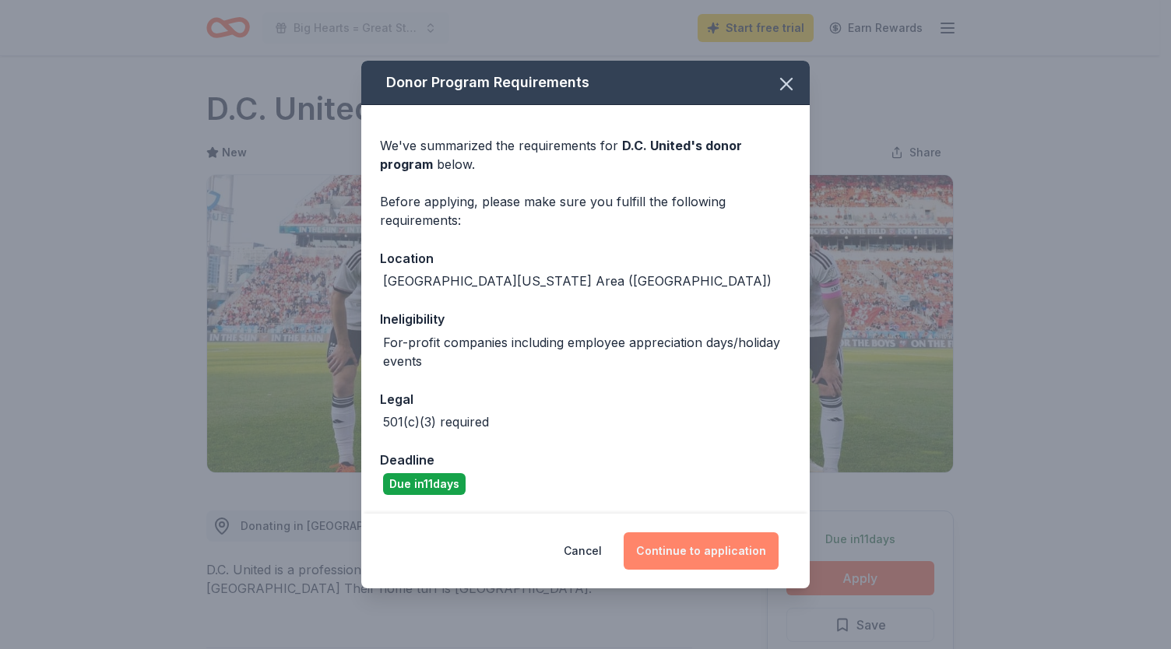
click at [680, 540] on button "Continue to application" at bounding box center [701, 551] width 155 height 37
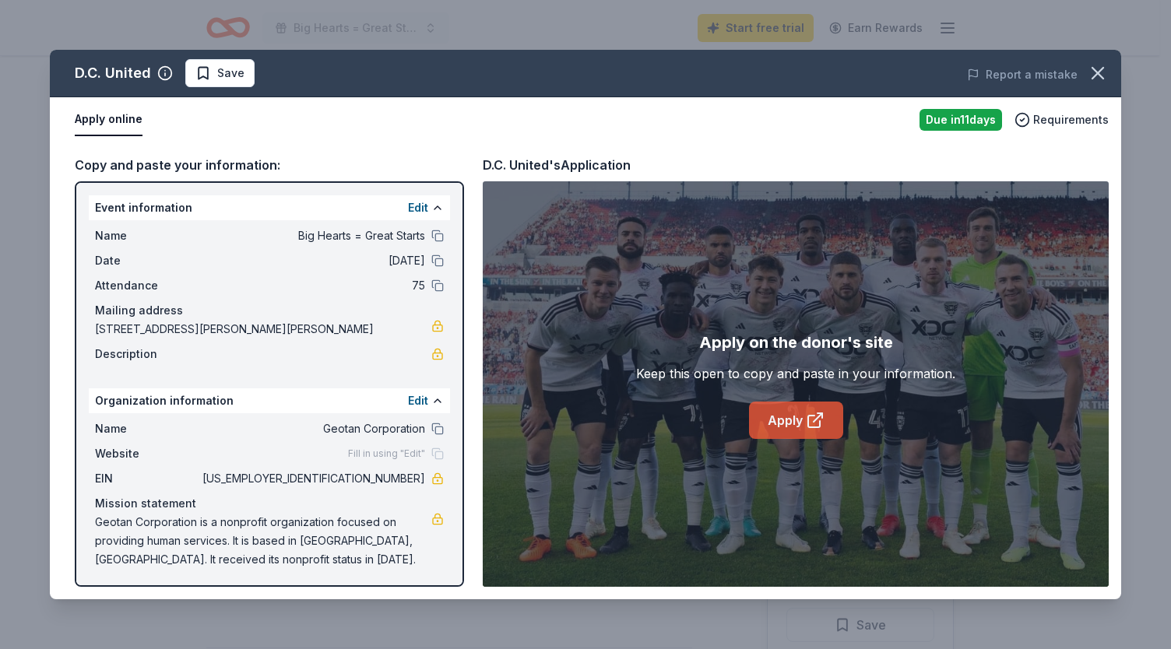
click at [775, 424] on link "Apply" at bounding box center [796, 420] width 94 height 37
